Goal: Find contact information: Find contact information

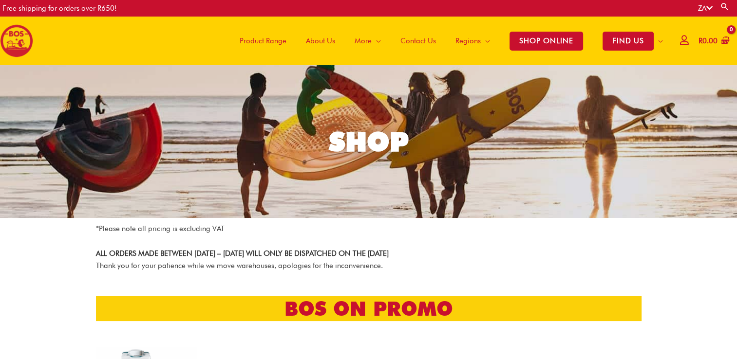
click at [416, 38] on span "Contact Us" at bounding box center [418, 40] width 36 height 29
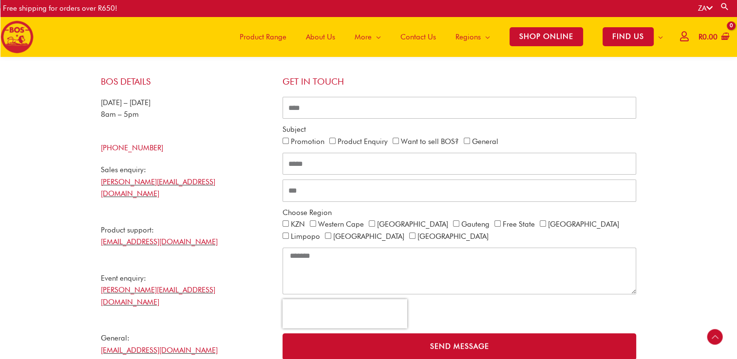
scroll to position [201, 0]
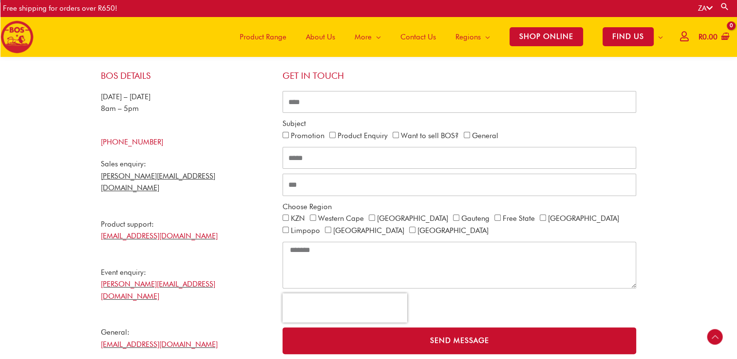
click at [140, 176] on link "nicholas@bosbrands.com" at bounding box center [158, 182] width 114 height 21
drag, startPoint x: 183, startPoint y: 174, endPoint x: 97, endPoint y: 181, distance: 86.5
click at [97, 181] on div "BOS Details Monday – Friday 8am – 5pm +27 21 465 9989 Sales enquiry: nicholas@b…" at bounding box center [187, 258] width 182 height 384
copy link "nicholas@bosbrands.com"
